Goal: Find specific page/section: Find specific page/section

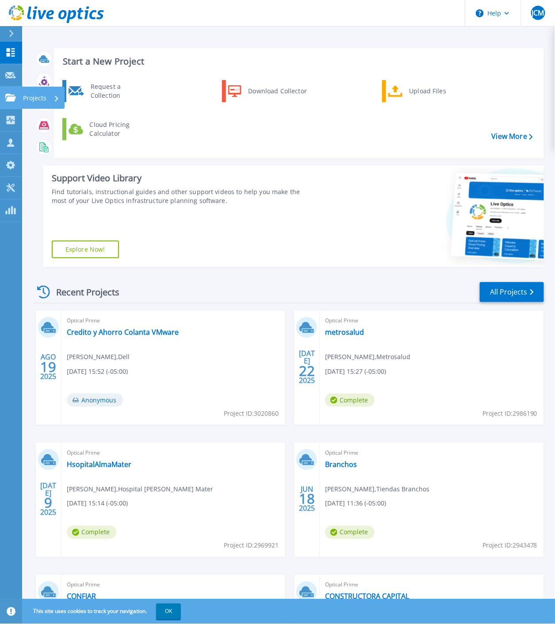
click at [42, 98] on p "Projects" at bounding box center [34, 98] width 23 height 23
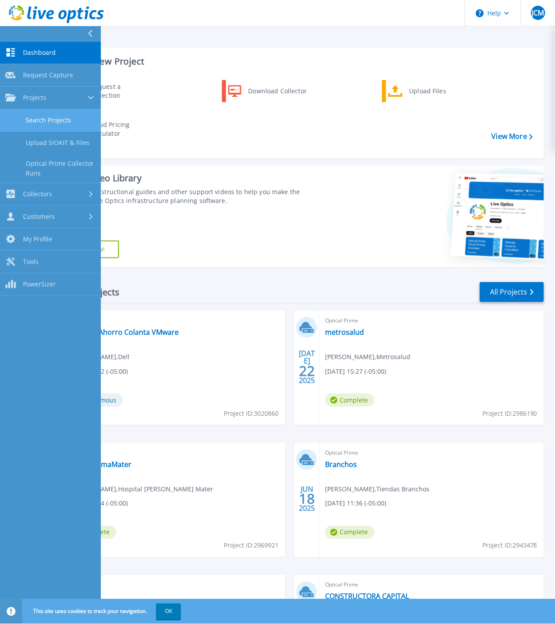
click at [31, 127] on link "Search Projects" at bounding box center [50, 120] width 101 height 23
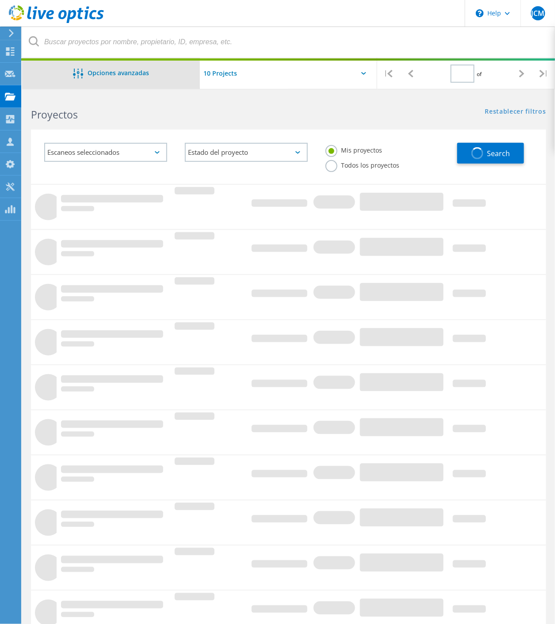
type input "1"
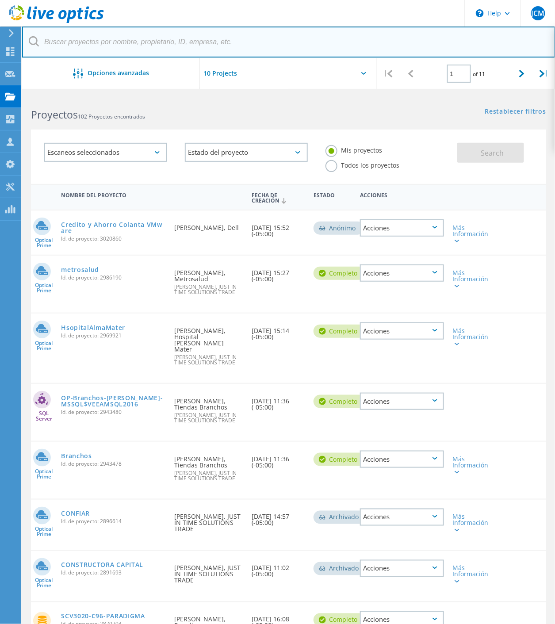
click at [132, 42] on input "text" at bounding box center [288, 42] width 533 height 31
type input "capital"
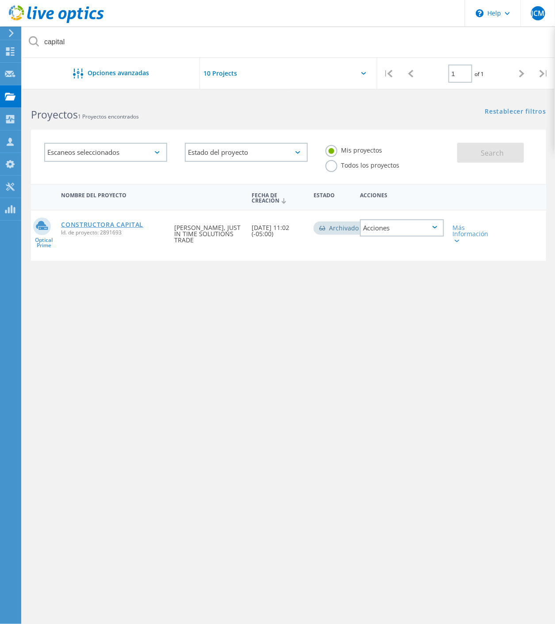
click at [98, 224] on link "CONSTRUCTORA CAPITAL" at bounding box center [102, 224] width 82 height 6
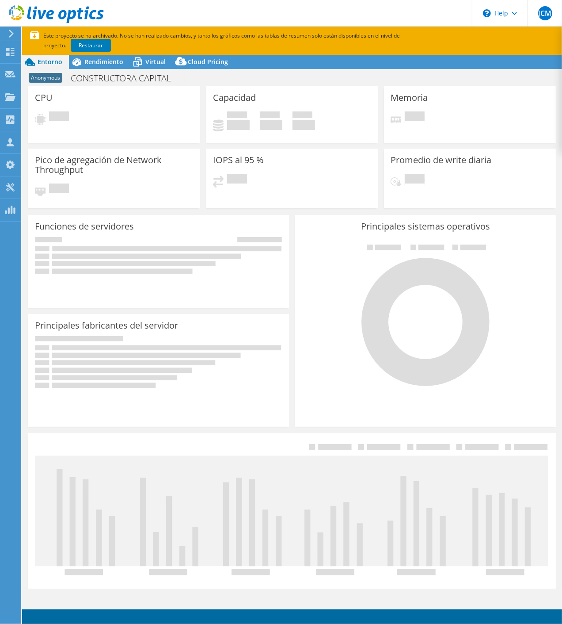
select select "USD"
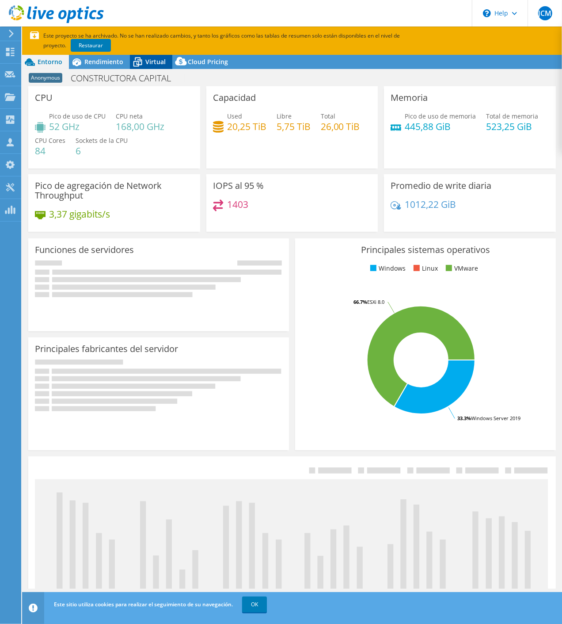
click at [149, 61] on span "Virtual" at bounding box center [155, 61] width 20 height 8
